Goal: Task Accomplishment & Management: Manage account settings

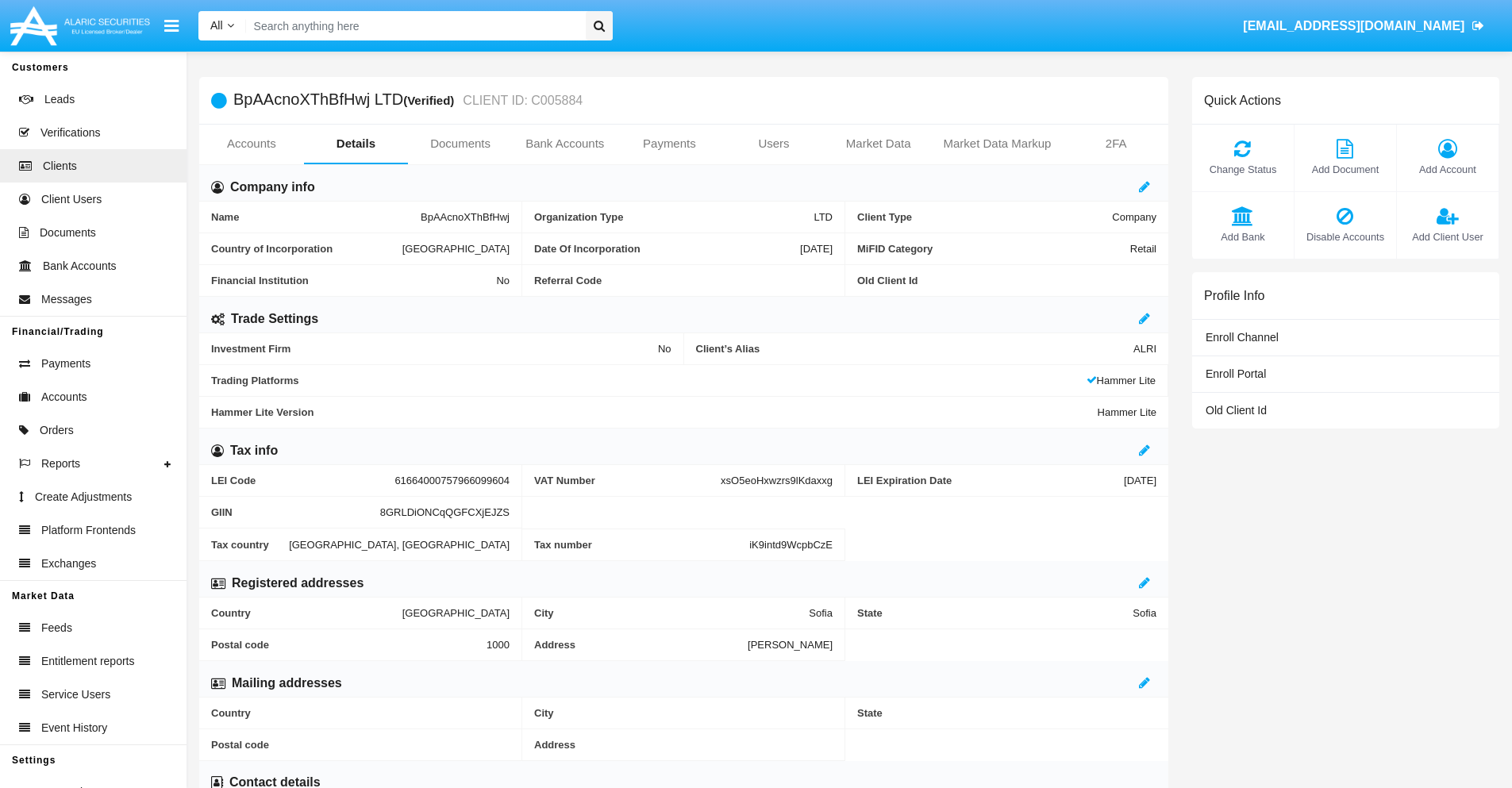
click at [1447, 169] on span "Add Account" at bounding box center [1447, 169] width 86 height 15
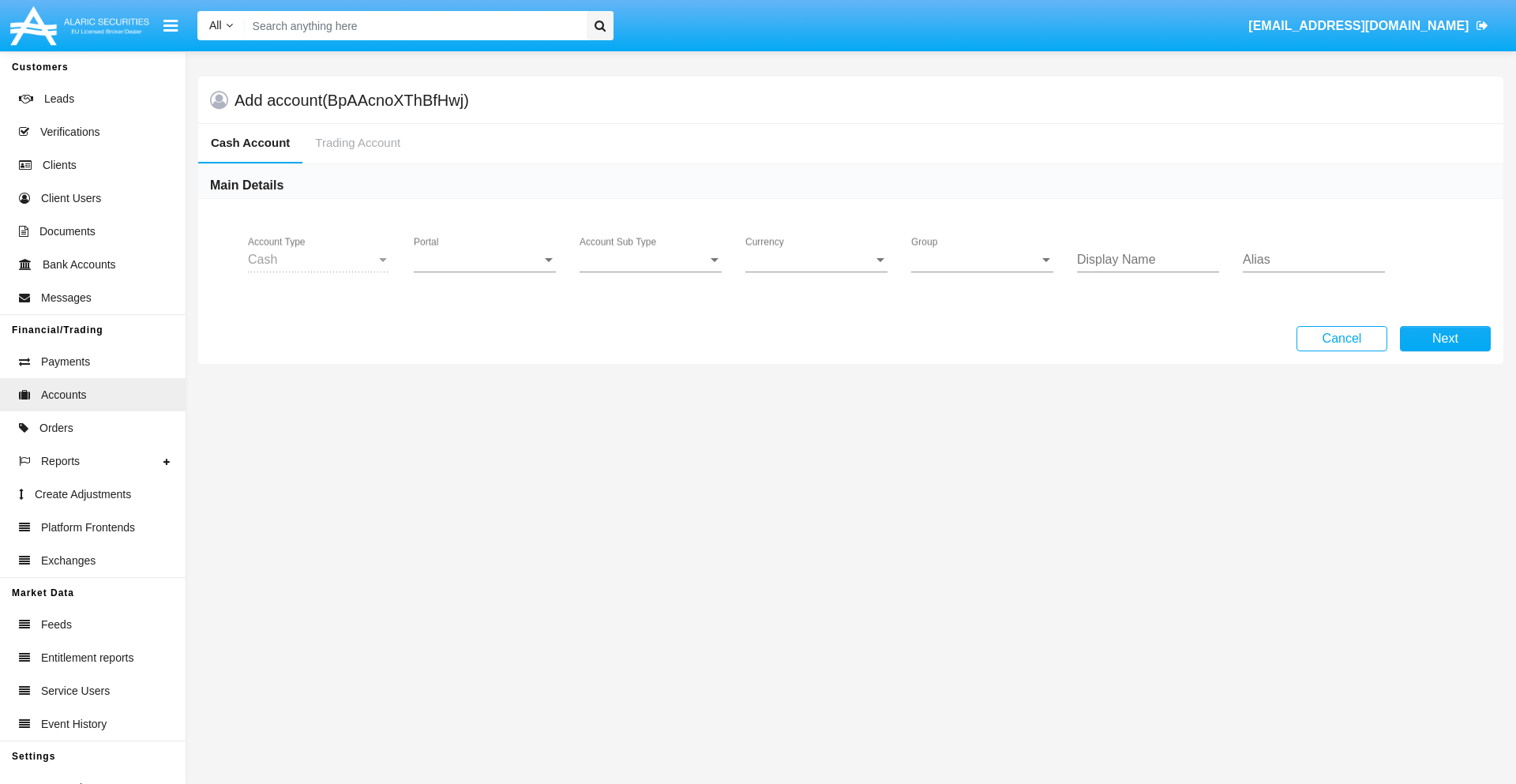
click at [485, 259] on span "Portal" at bounding box center [478, 260] width 128 height 14
click at [486, 385] on span "Alaric Pro" at bounding box center [486, 385] width 146 height 38
click at [651, 259] on span "Account Sub Type" at bounding box center [644, 260] width 128 height 14
click at [651, 272] on span "Trading Cash" at bounding box center [651, 272] width 142 height 38
click at [982, 259] on span "Group" at bounding box center [975, 260] width 128 height 14
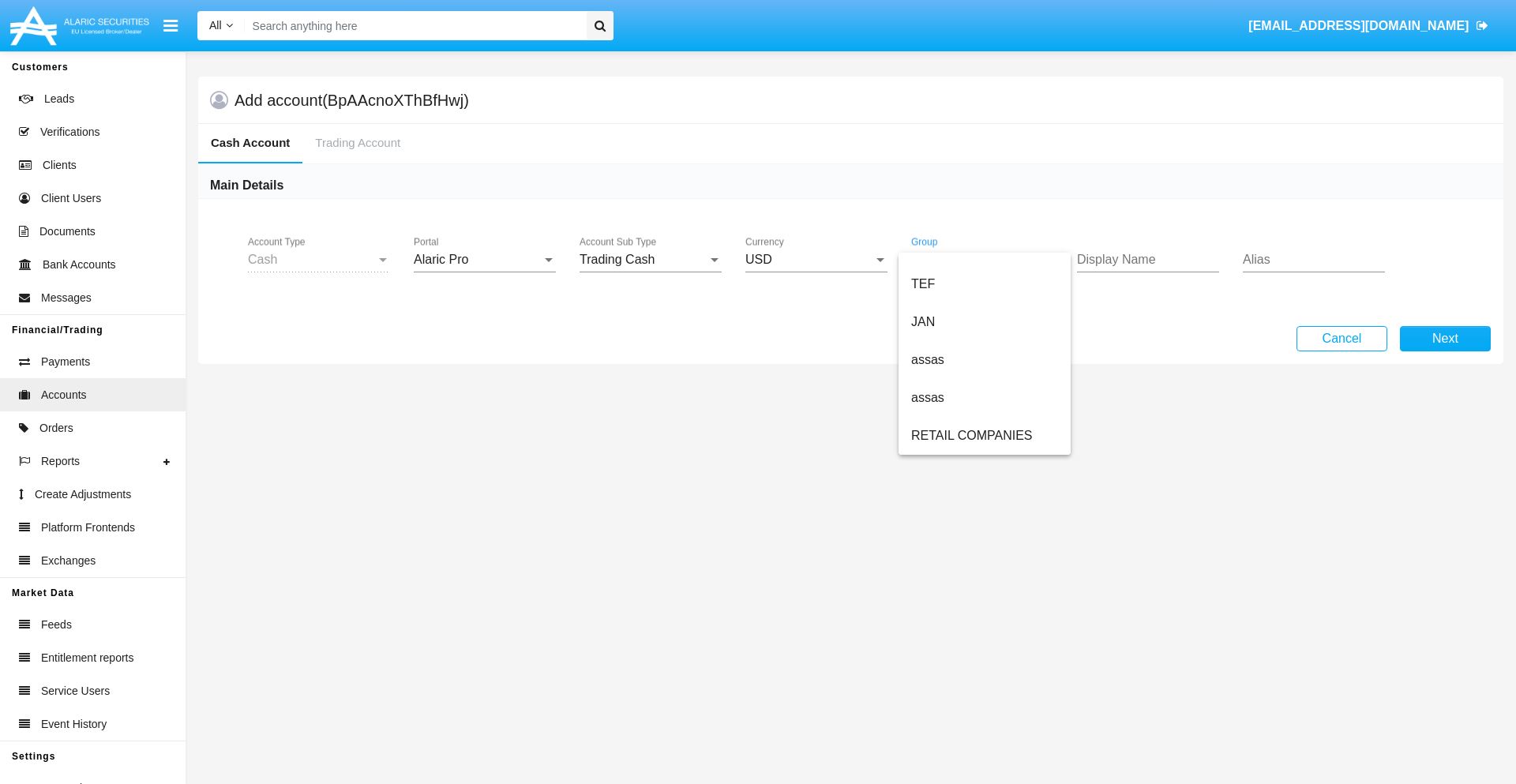
scroll to position [366, 0]
click at [984, 436] on span "ALARIC test" at bounding box center [985, 435] width 147 height 38
type input "ivory"
type input "plum"
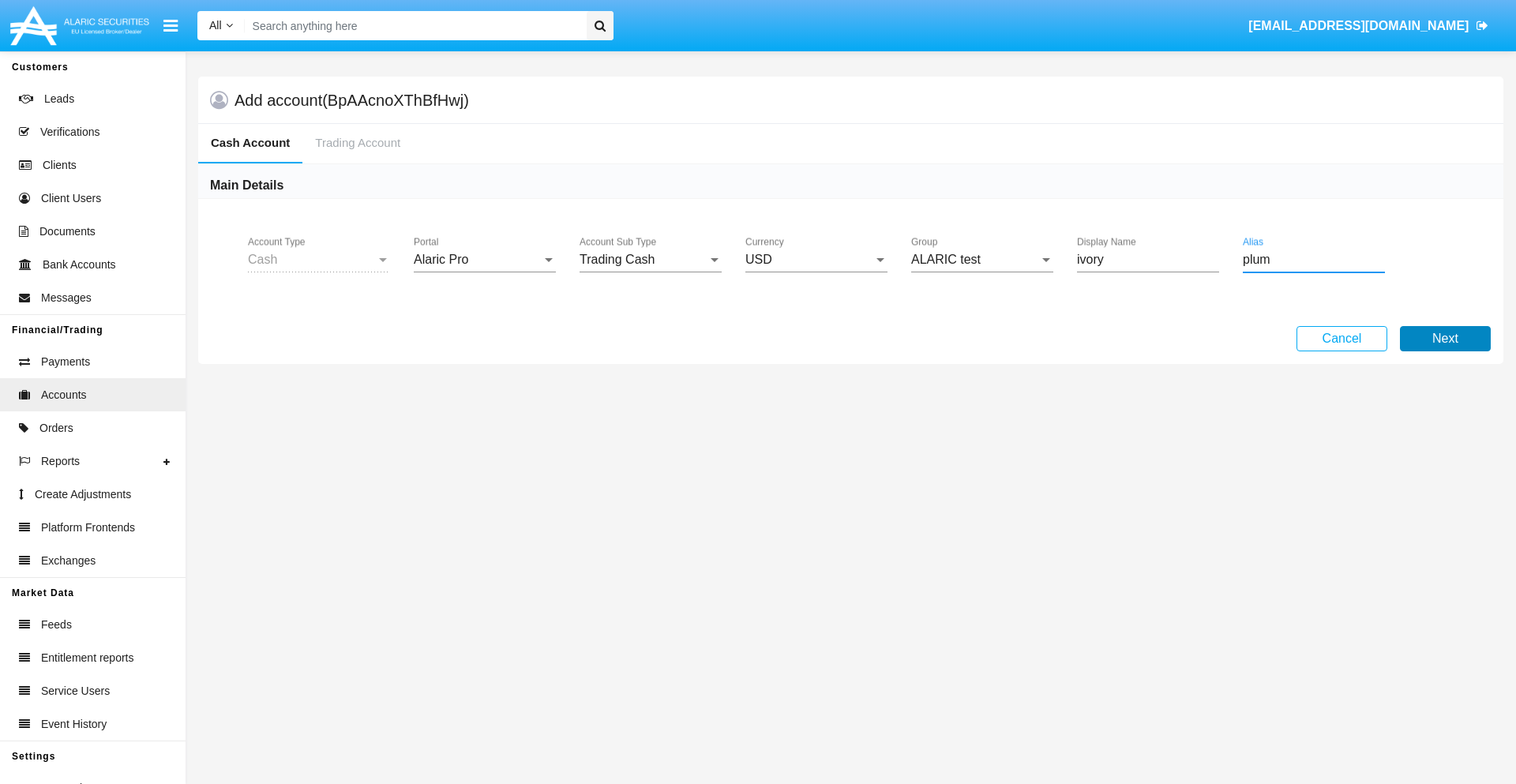
click at [1445, 338] on button "Next" at bounding box center [1445, 338] width 91 height 25
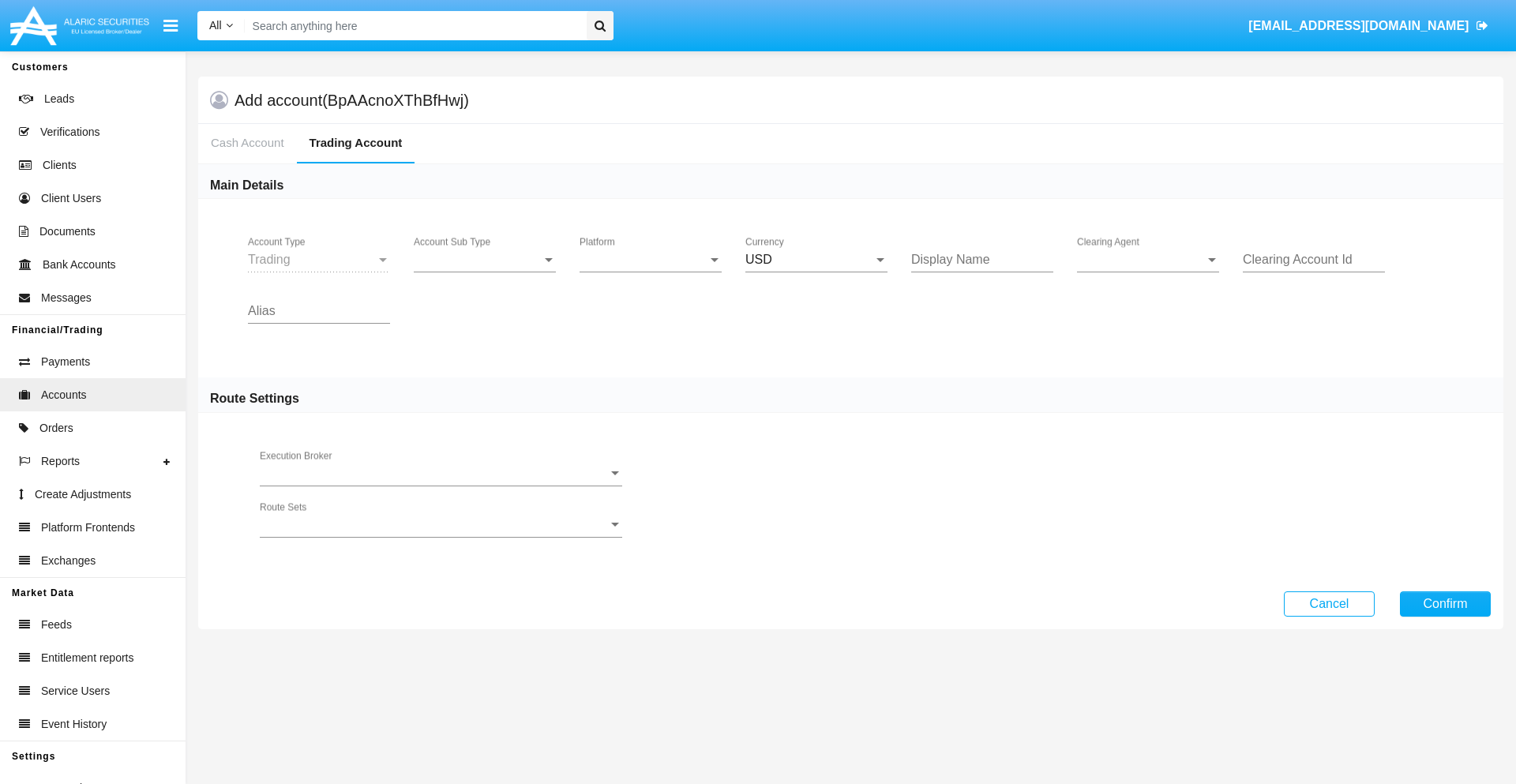
click at [485, 259] on span "Account Sub Type" at bounding box center [478, 260] width 128 height 14
click at [485, 272] on span "Trading" at bounding box center [485, 272] width 142 height 38
click at [651, 259] on span "Platform" at bounding box center [644, 260] width 128 height 14
click at [651, 272] on span "Hammer Lite" at bounding box center [651, 272] width 142 height 38
click at [1148, 259] on span "Clearing Agent" at bounding box center [1141, 260] width 128 height 14
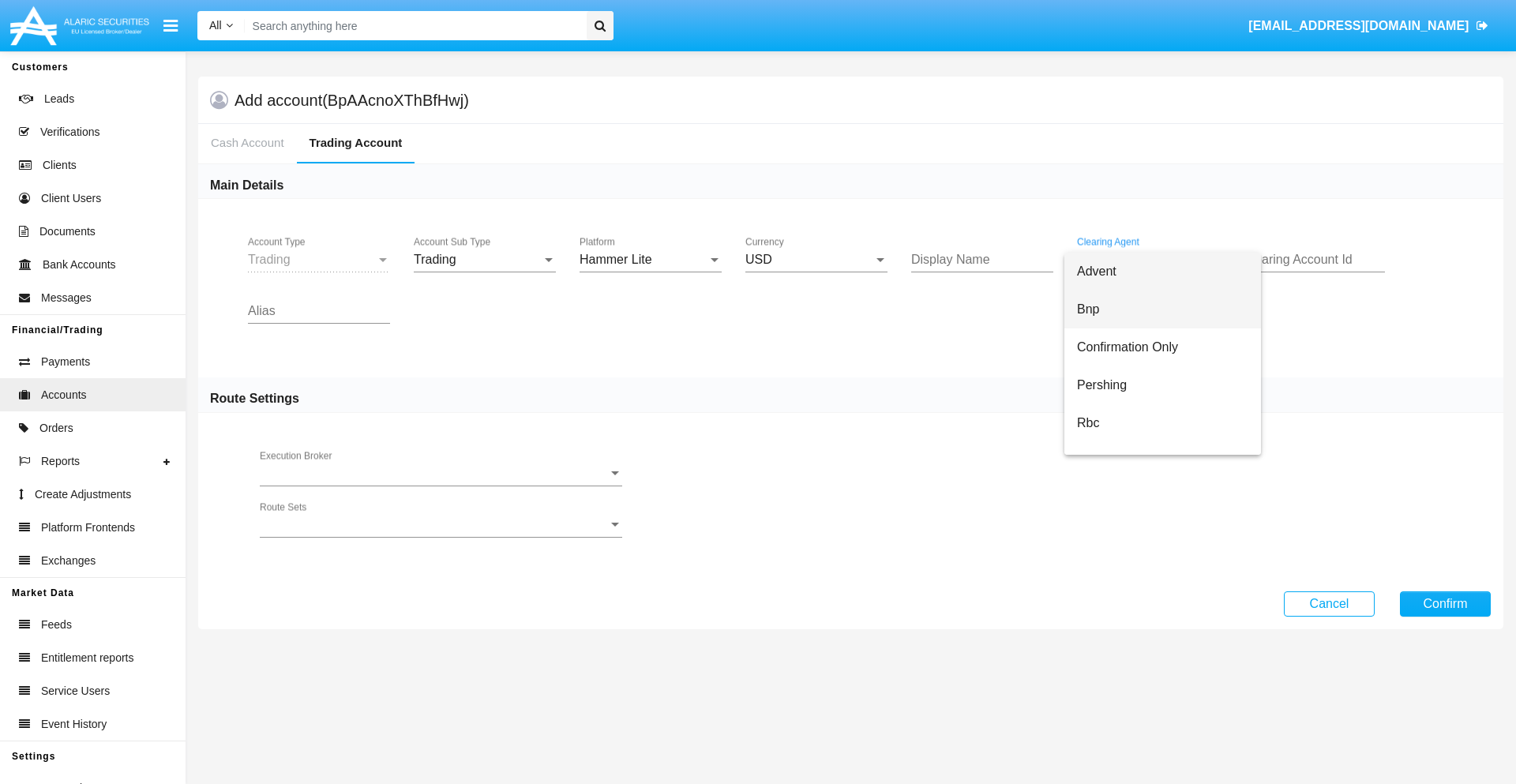
click at [1162, 309] on span "Bnp" at bounding box center [1162, 309] width 171 height 38
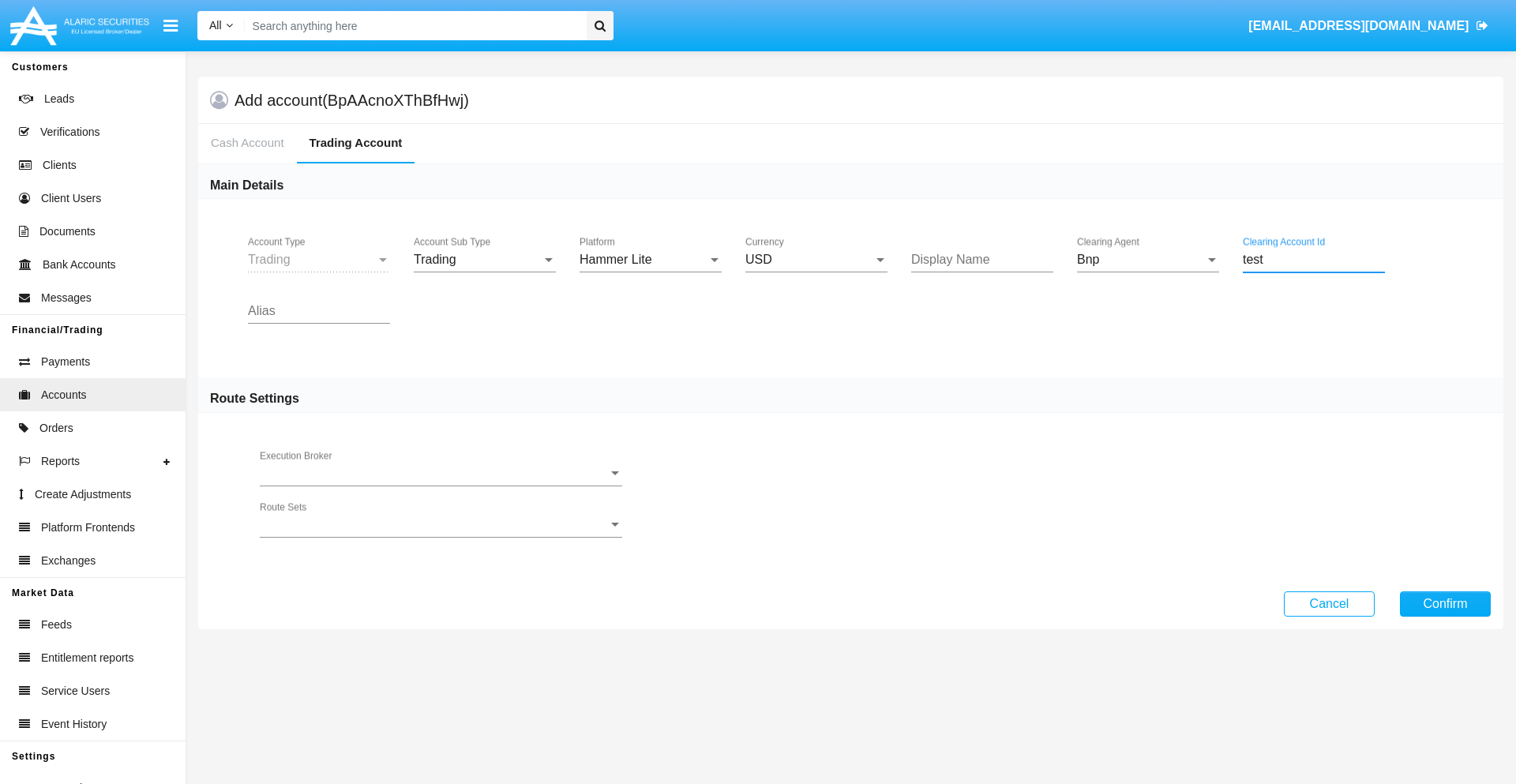
type input "test"
type input "lime"
type input "olive"
click at [1445, 603] on button "Confirm" at bounding box center [1445, 604] width 91 height 25
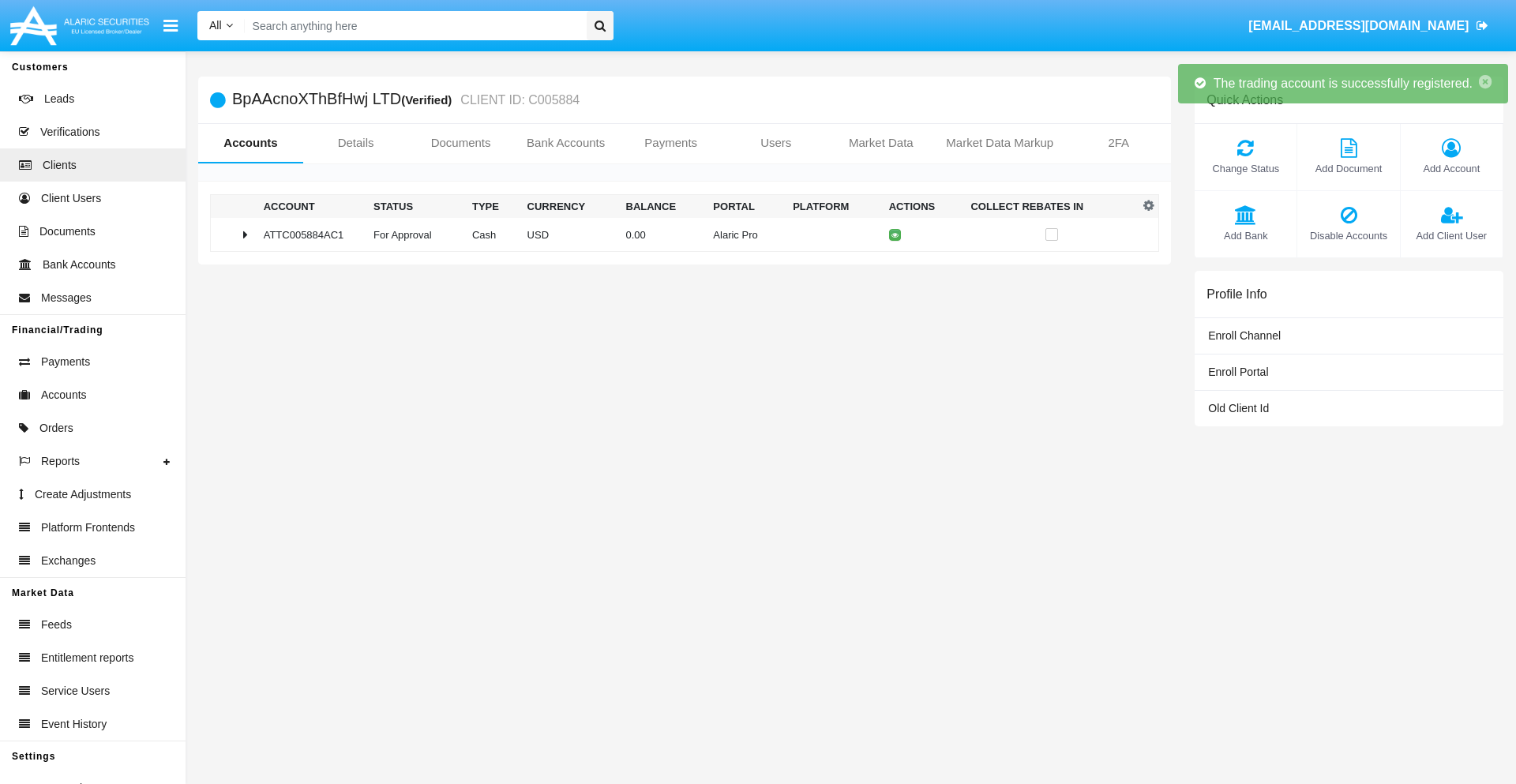
click at [679, 234] on td "0.00" at bounding box center [664, 235] width 88 height 34
click at [896, 234] on icon at bounding box center [899, 235] width 7 height 7
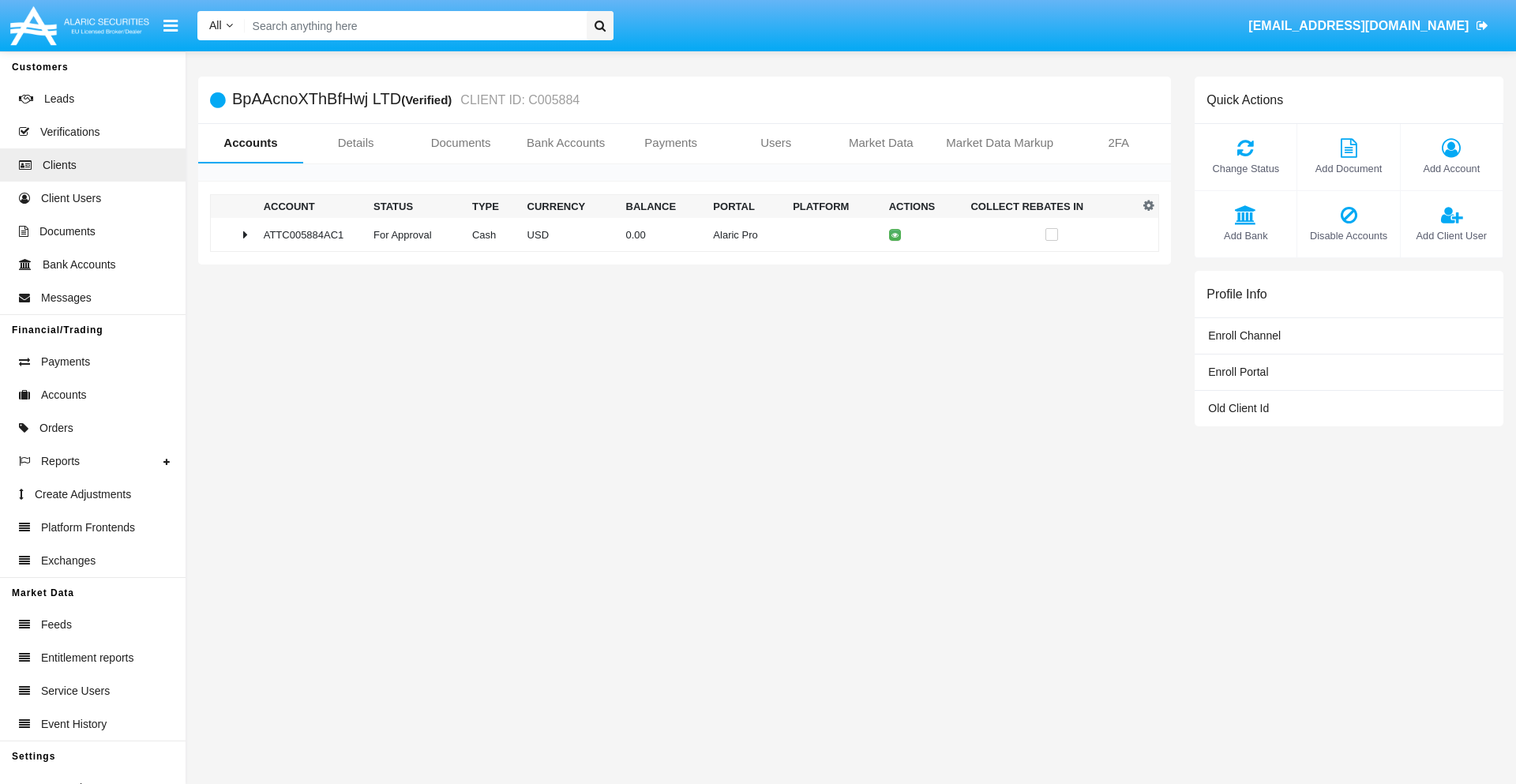
click at [679, 234] on td "0.00" at bounding box center [664, 235] width 88 height 34
click at [896, 267] on icon at bounding box center [899, 268] width 7 height 7
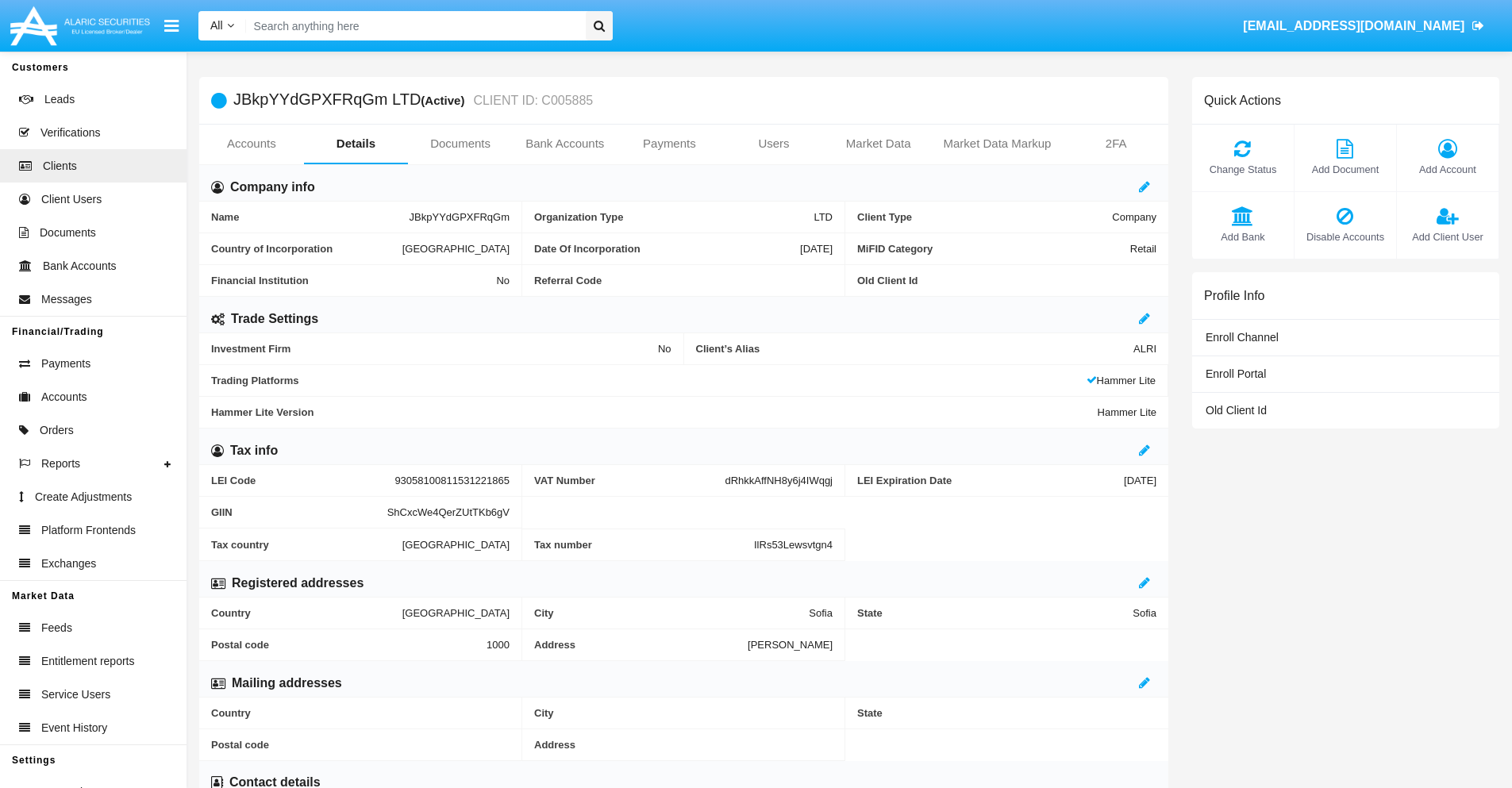
click at [251, 143] on link "Accounts" at bounding box center [252, 143] width 105 height 38
click at [1447, 169] on span "Add Account" at bounding box center [1447, 169] width 86 height 15
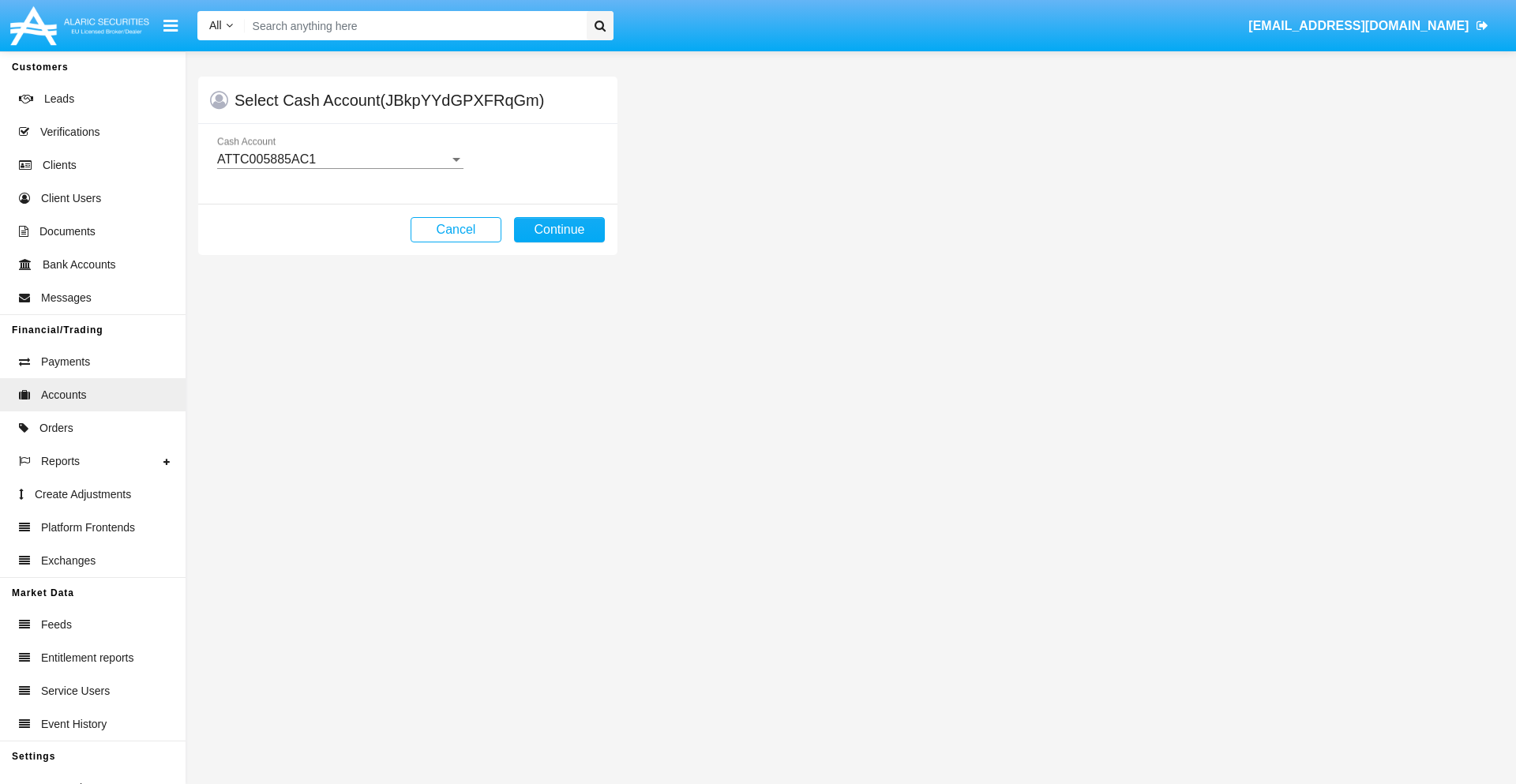
click at [339, 160] on div "ATTC005885AC1" at bounding box center [333, 160] width 232 height 14
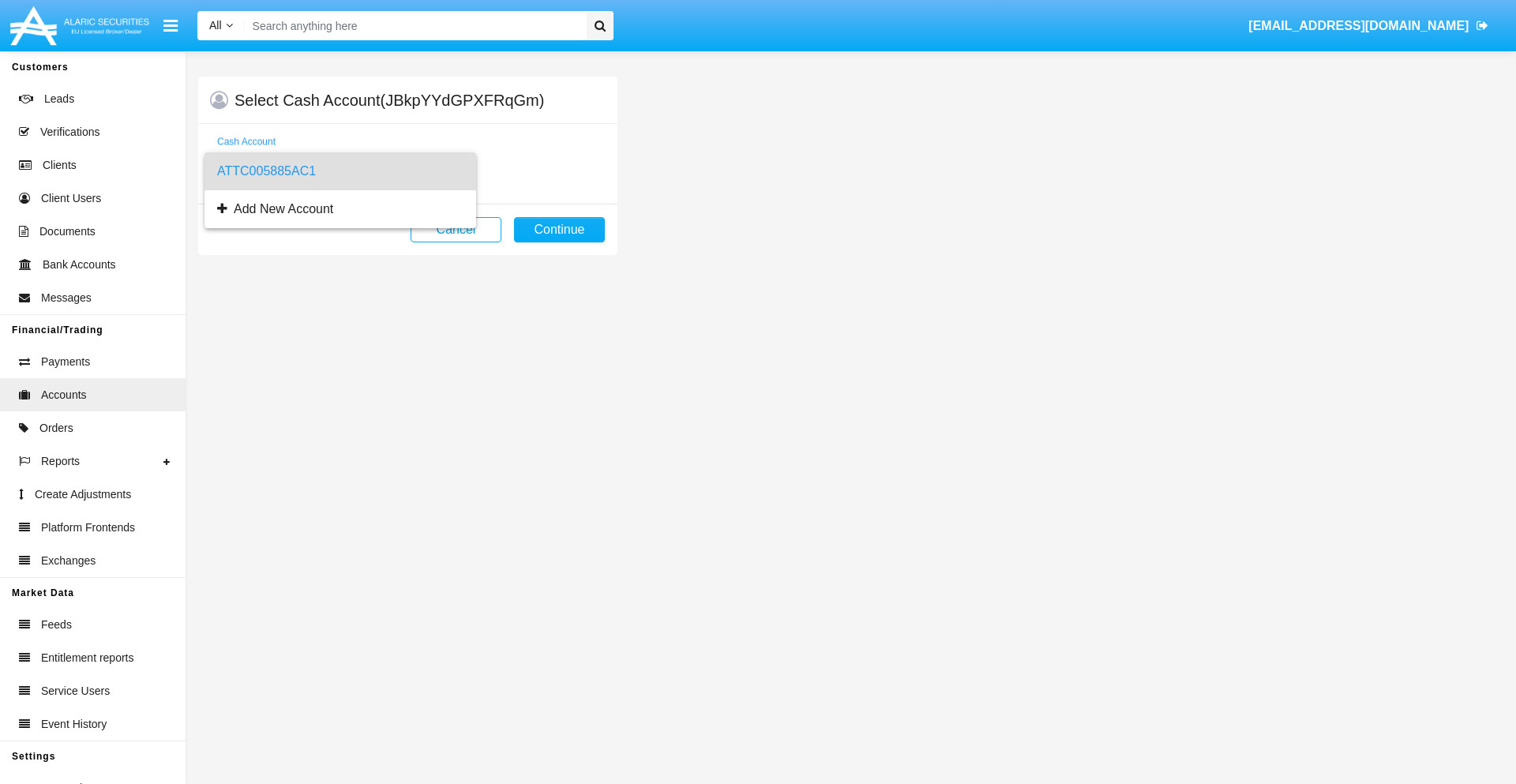
click at [339, 171] on span "ATTC005885AC1" at bounding box center [340, 171] width 246 height 38
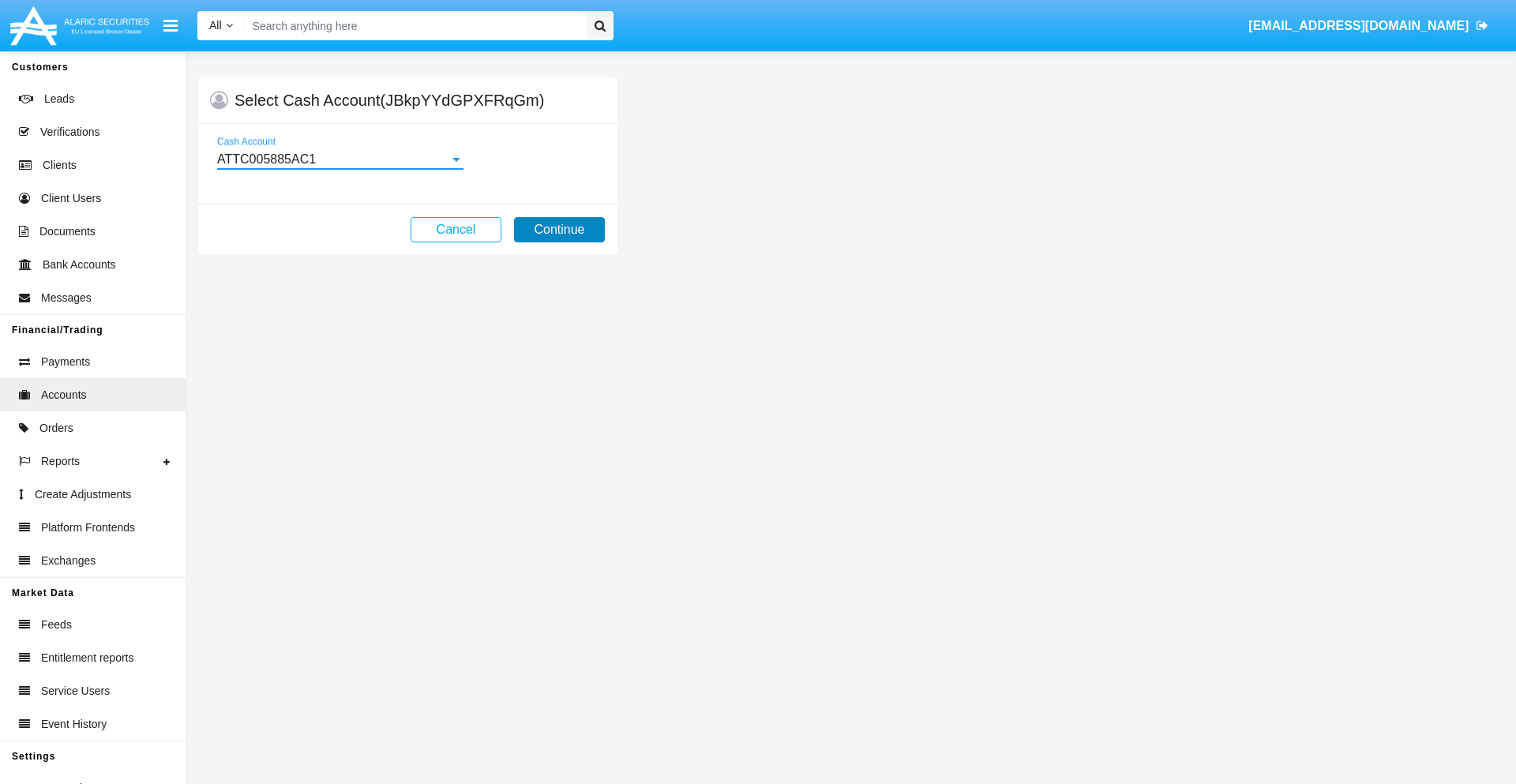
click at [559, 230] on button "Continue" at bounding box center [559, 230] width 91 height 25
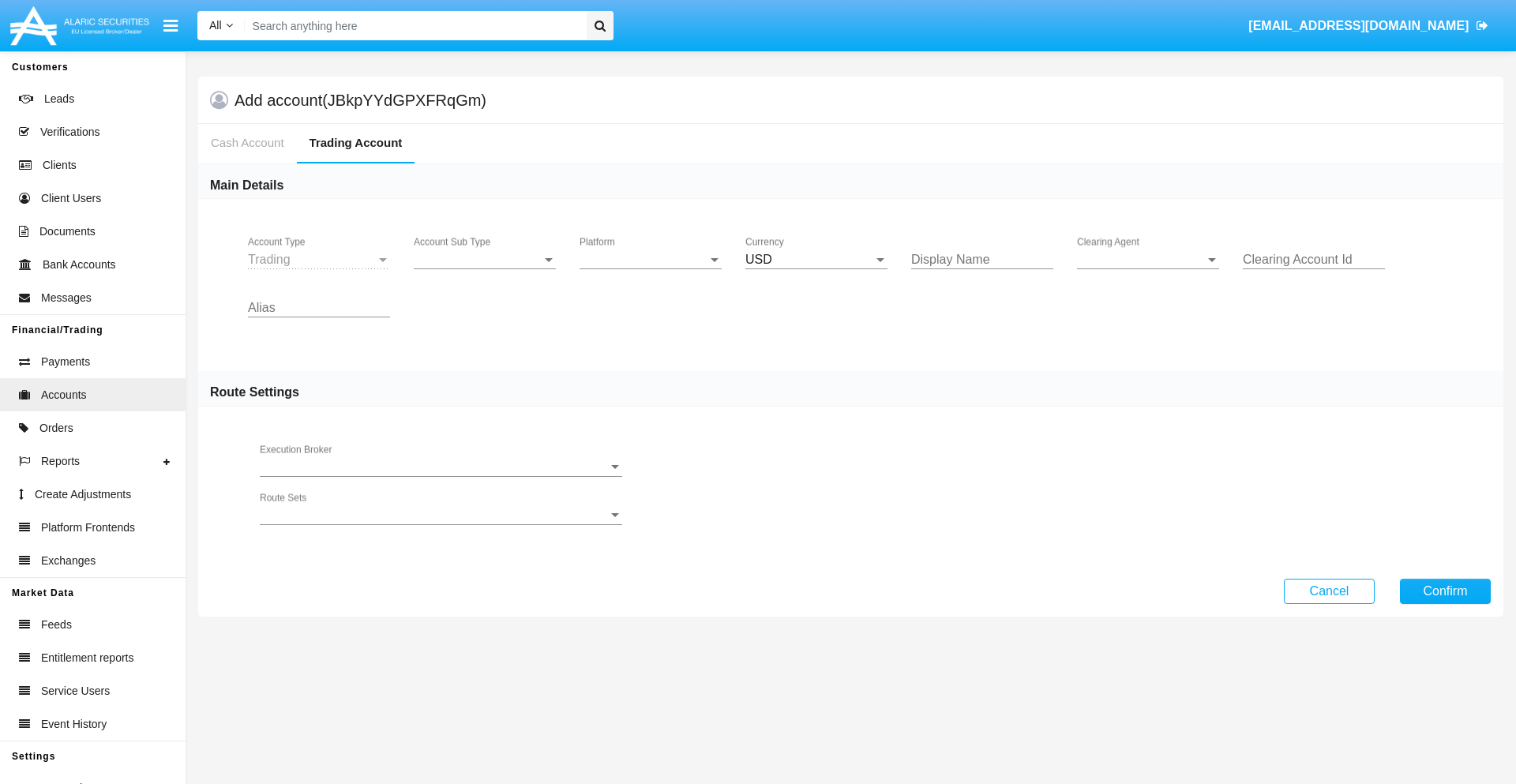
click at [485, 259] on span "Account Sub Type" at bounding box center [478, 260] width 128 height 14
click at [485, 272] on span "Trading" at bounding box center [485, 272] width 142 height 38
click at [651, 259] on span "Platform" at bounding box center [644, 260] width 128 height 14
click at [651, 272] on span "Hammer Lite" at bounding box center [651, 272] width 142 height 38
click at [1148, 259] on span "Clearing Agent" at bounding box center [1141, 260] width 128 height 14
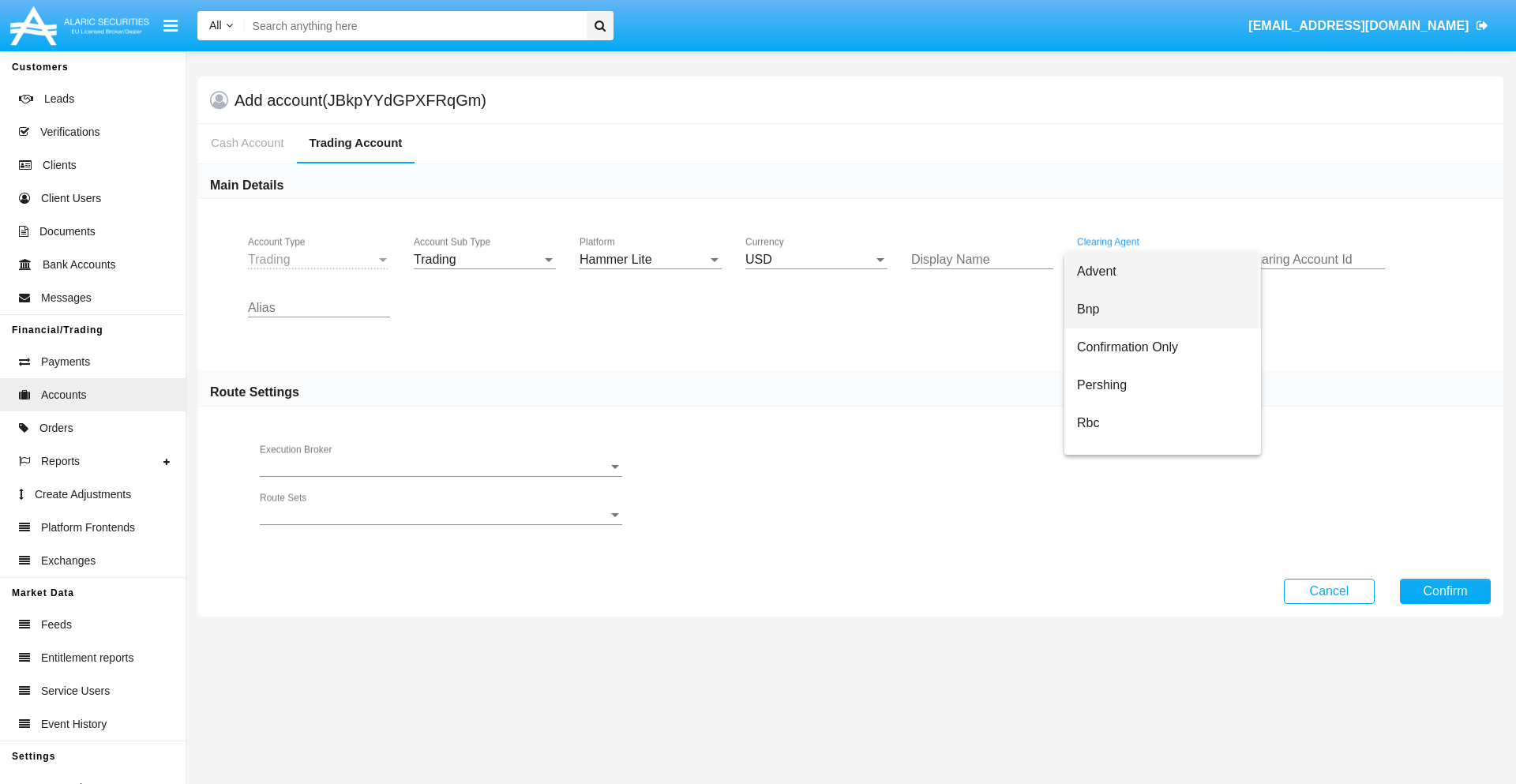
click at [1162, 309] on span "Bnp" at bounding box center [1162, 309] width 171 height 38
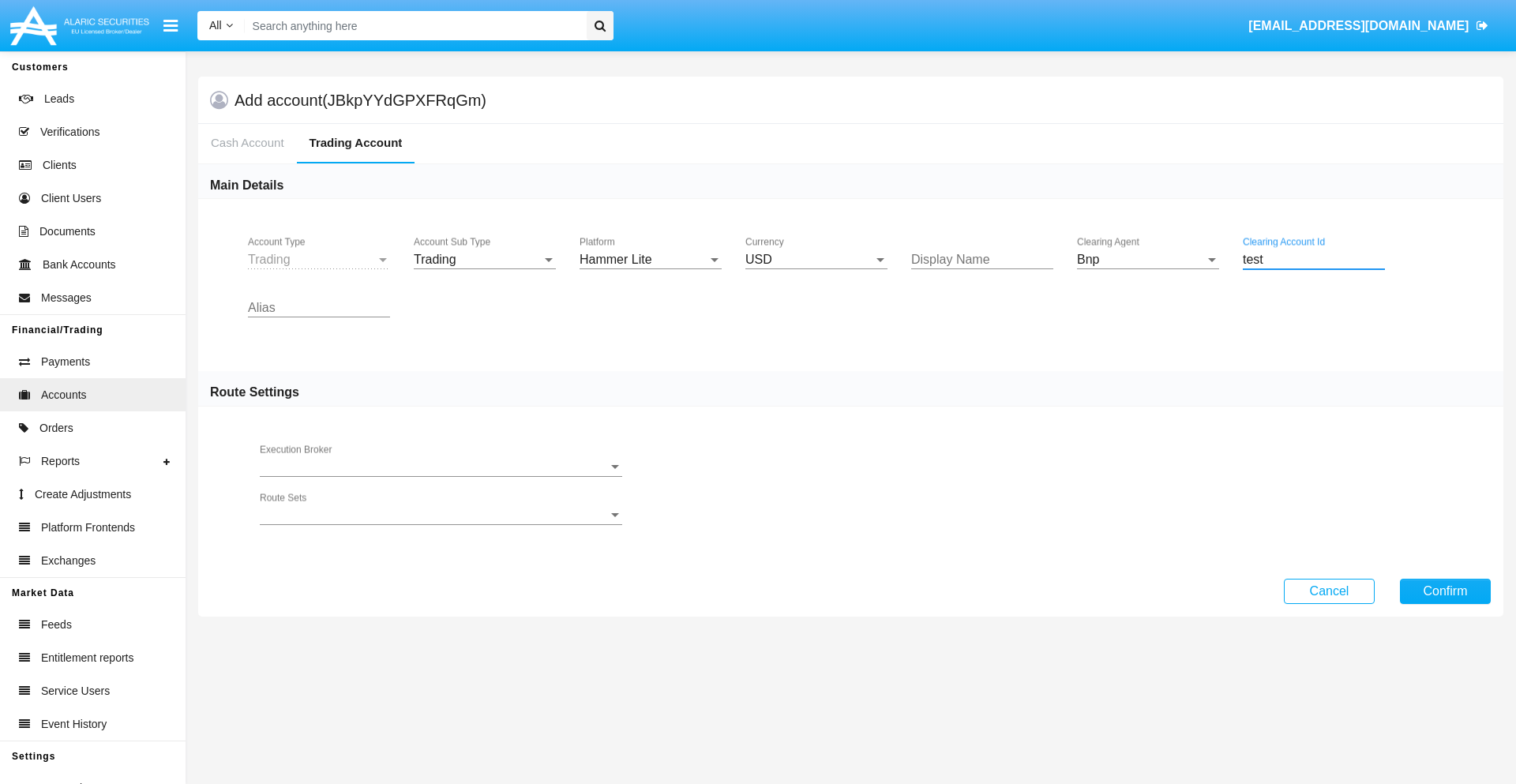
type input "test"
type input "lime"
type input "cyan"
click at [1445, 590] on button "Confirm" at bounding box center [1445, 591] width 91 height 25
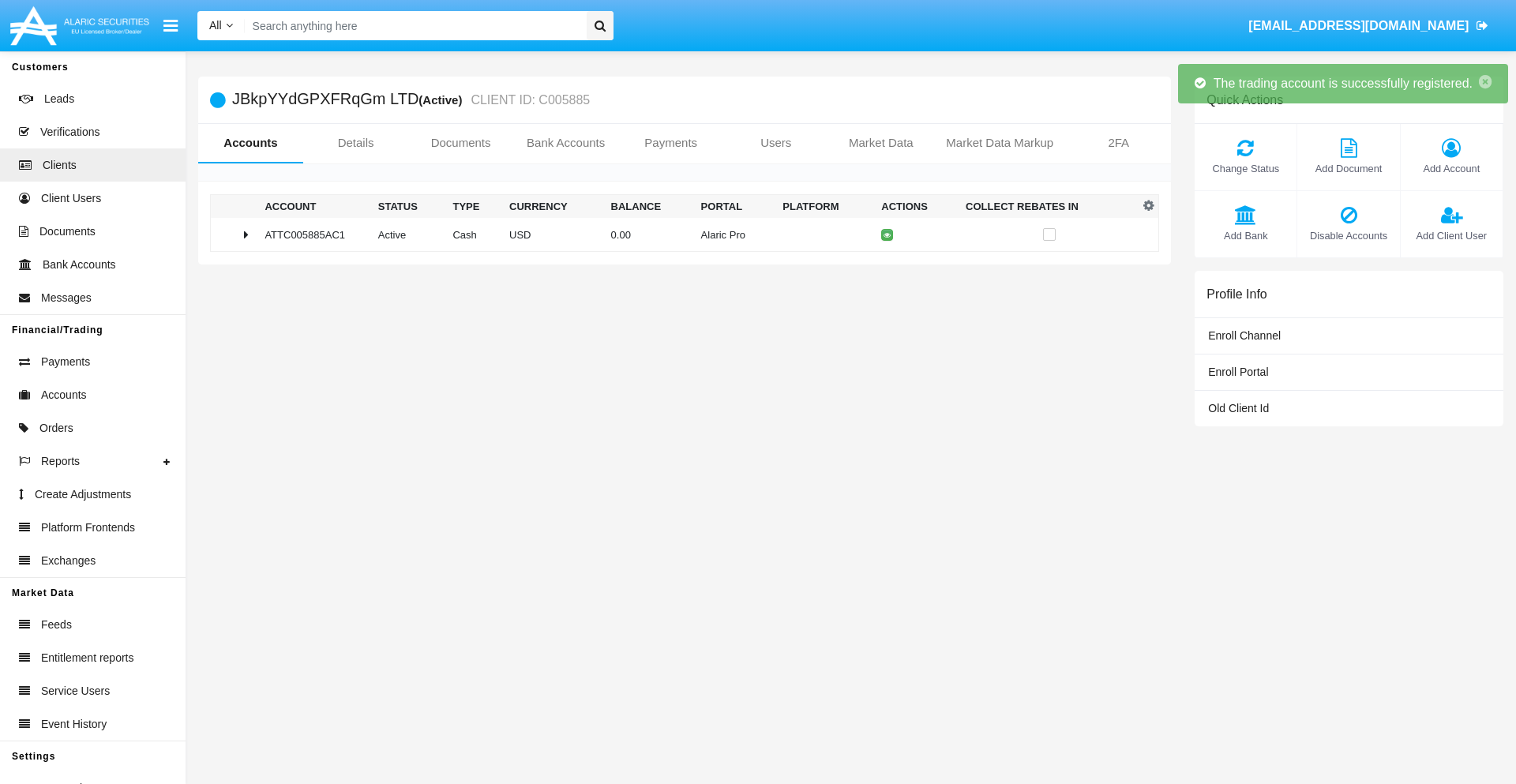
click at [679, 234] on td "0.00" at bounding box center [650, 235] width 90 height 34
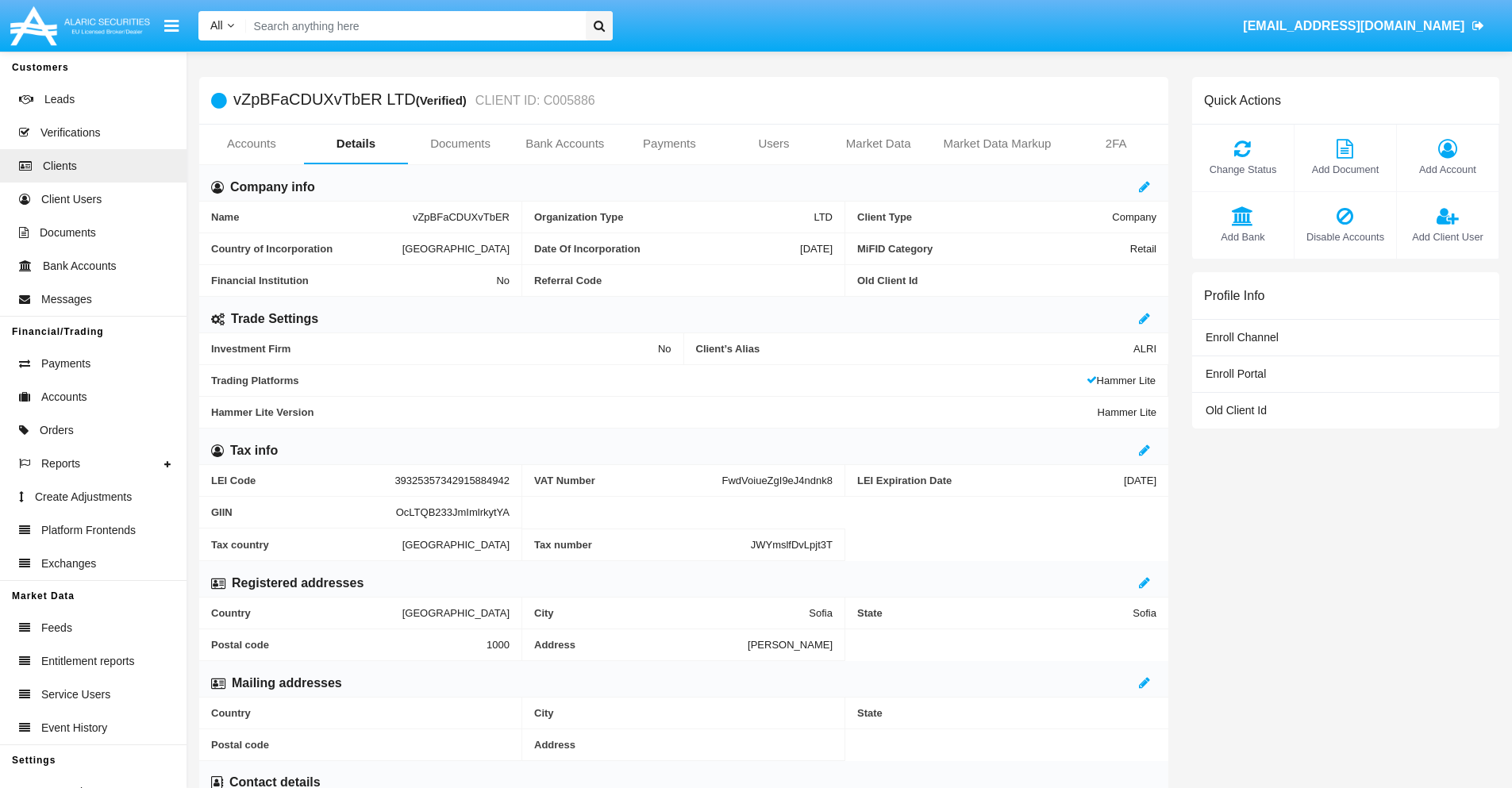
click at [251, 143] on link "Accounts" at bounding box center [252, 143] width 105 height 38
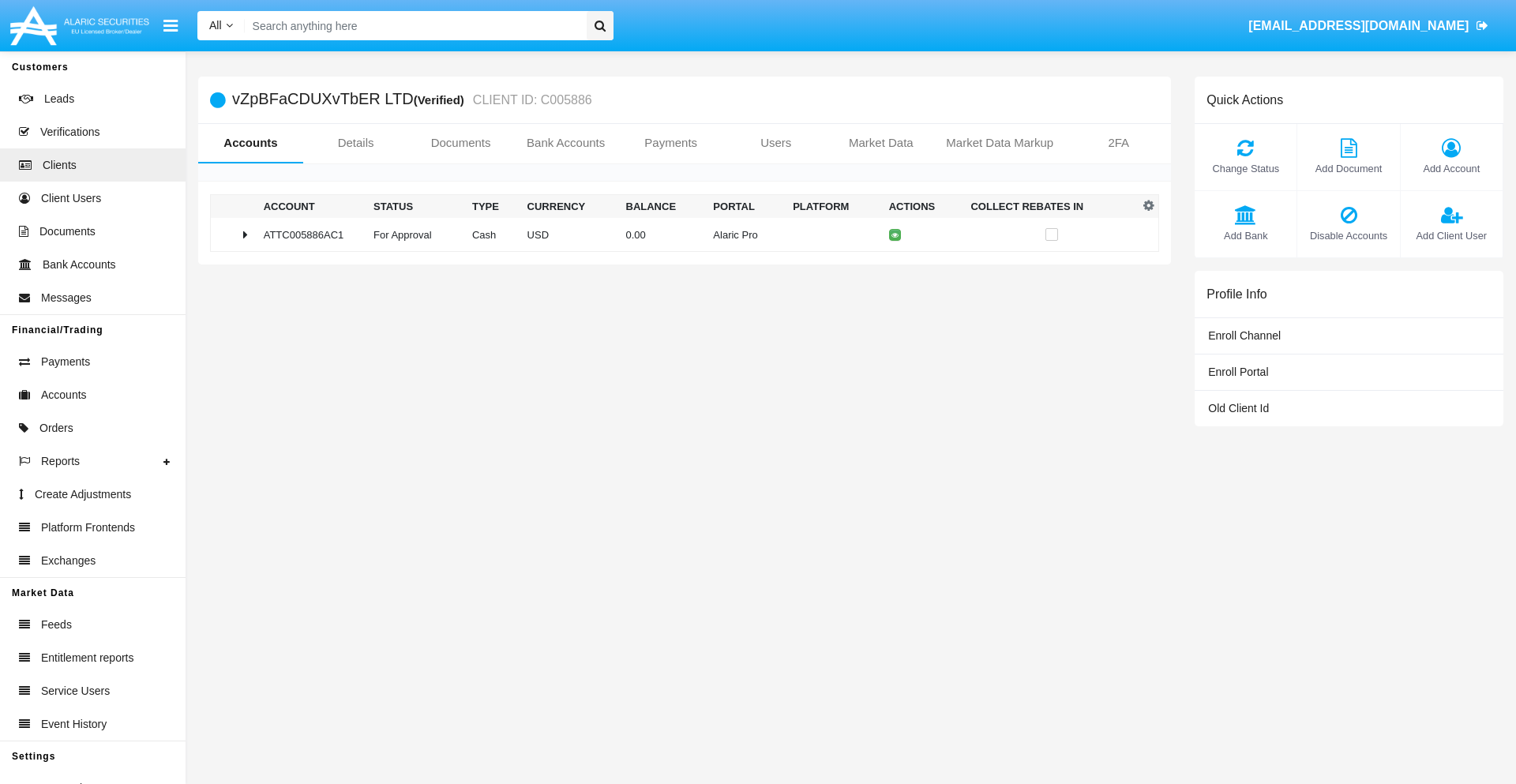
click at [1245, 168] on span "Change Status" at bounding box center [1246, 168] width 86 height 15
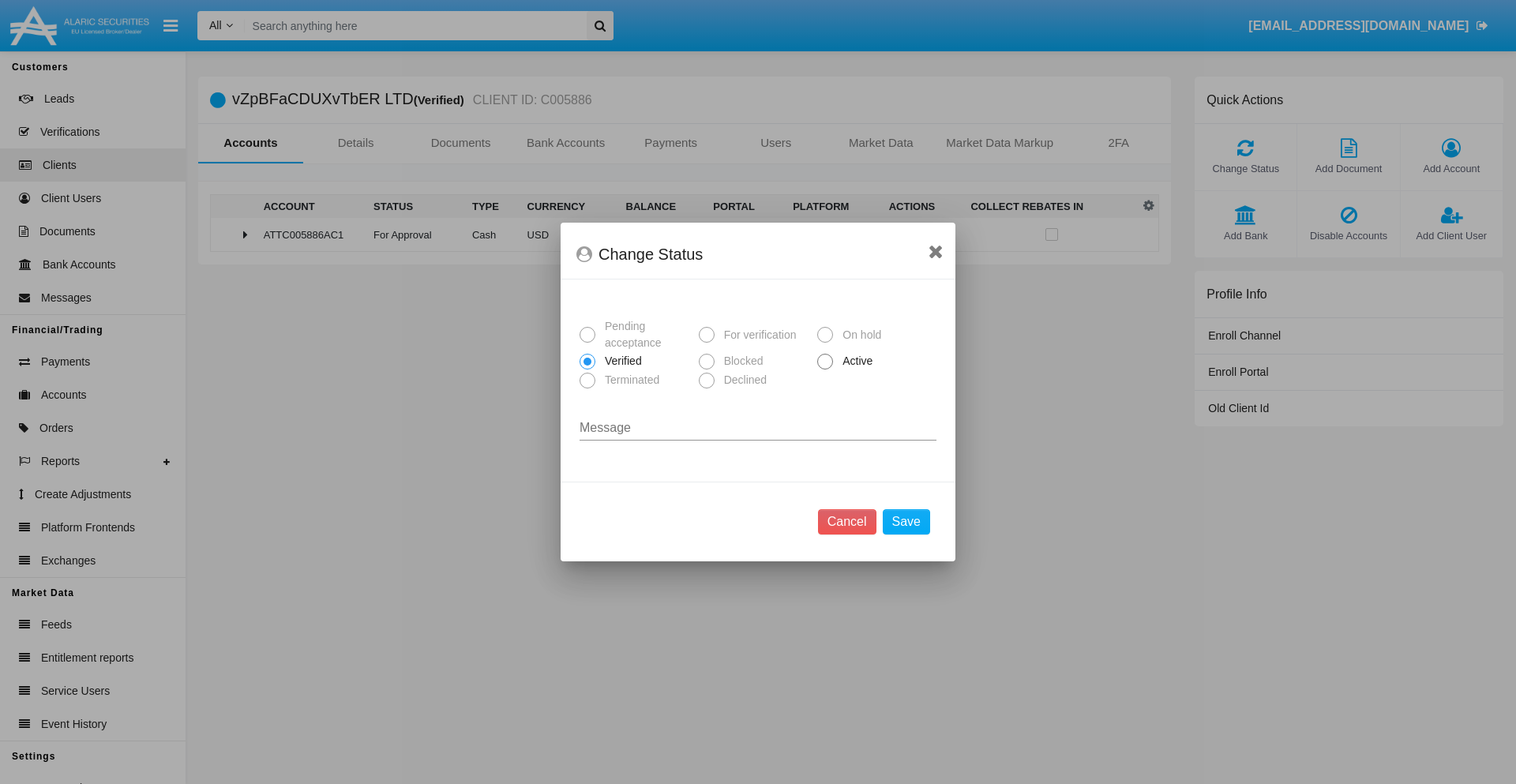
click at [854, 361] on span "Active" at bounding box center [854, 361] width 43 height 16
click at [825, 370] on input "Active" at bounding box center [824, 370] width 1 height 1
radio input "true"
click at [906, 521] on button "Save" at bounding box center [907, 521] width 48 height 25
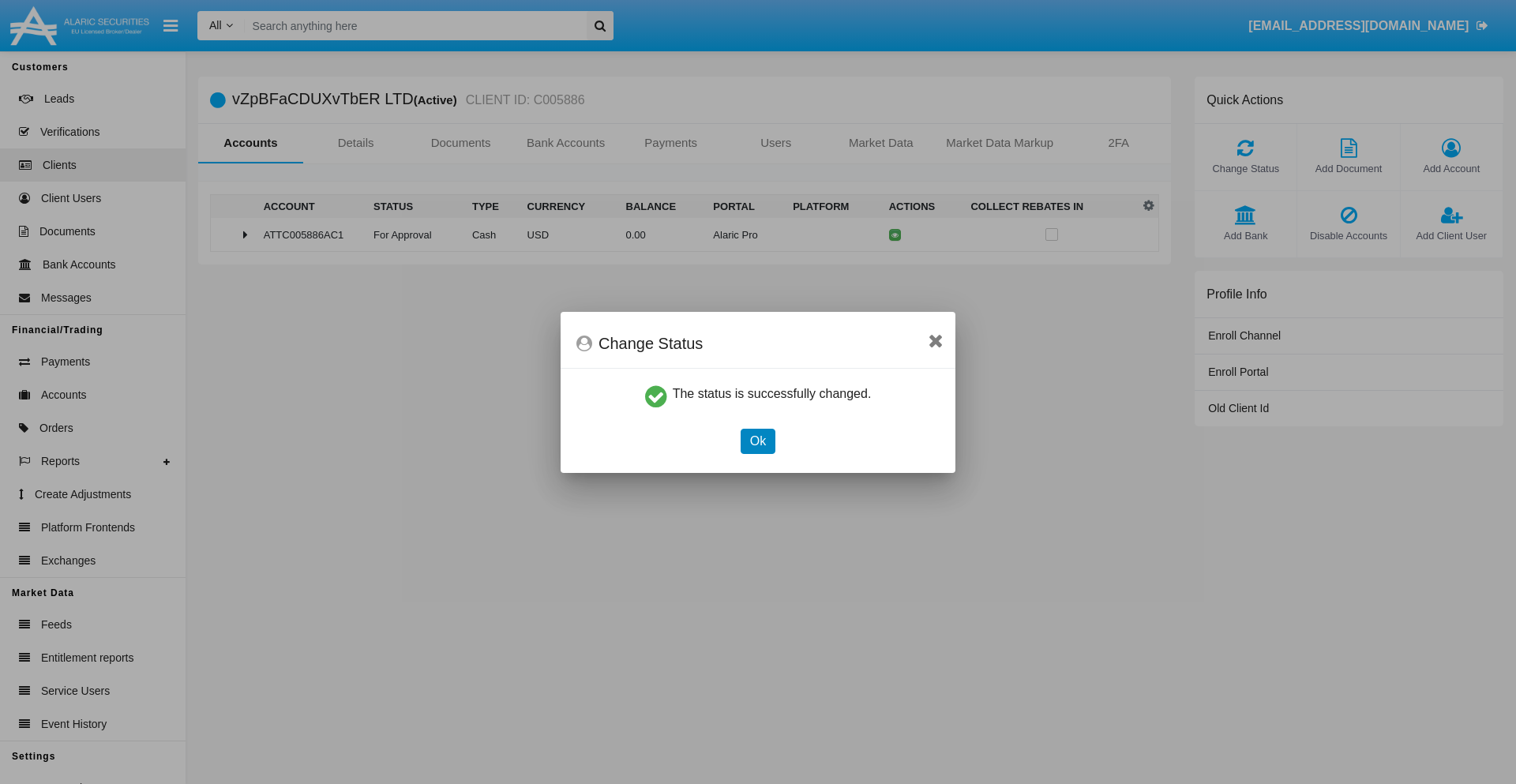
click at [758, 440] on button "Ok" at bounding box center [758, 441] width 35 height 25
